Goal: Check status: Check status

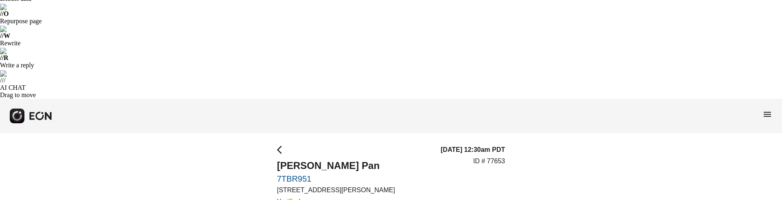
scroll to position [163, 0]
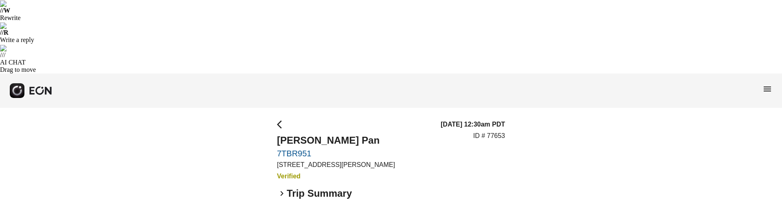
scroll to position [207, 0]
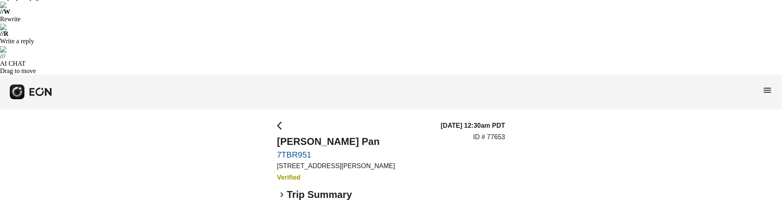
scroll to position [226, 0]
